Goal: Task Accomplishment & Management: Manage account settings

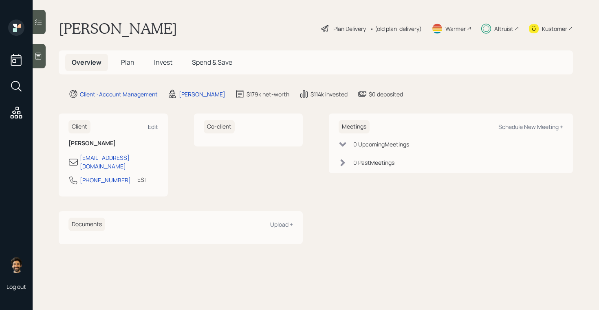
click at [176, 58] on h5 "Invest" at bounding box center [162, 63] width 31 height 18
